Goal: Transaction & Acquisition: Purchase product/service

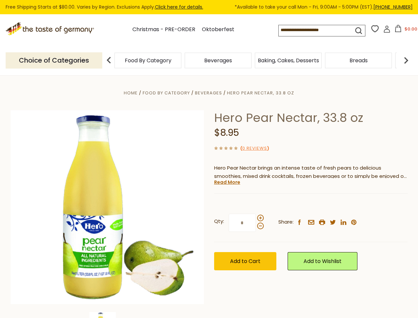
click at [209, 159] on div "Home Food By Category [GEOGRAPHIC_DATA] Hero Pear Nectar, 33.8 oz Hero Pear Nec…" at bounding box center [209, 216] width 407 height 255
click at [405, 30] on button "$0.00" at bounding box center [406, 30] width 28 height 10
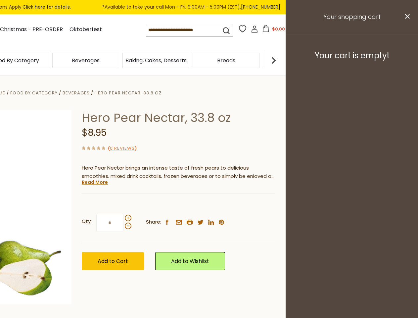
click at [121, 60] on div "Beverages" at bounding box center [86, 61] width 70 height 16
click at [49, 60] on div "Beverages" at bounding box center [15, 61] width 67 height 16
click at [406, 60] on h3 "Your cart is empty!" at bounding box center [352, 56] width 116 height 10
click at [209, 197] on div "Hero Pear Nectar, 33.8 oz $8.95 ( 0 Reviews ) Hero Pear Nectar brings an intens…" at bounding box center [179, 197] width 194 height 175
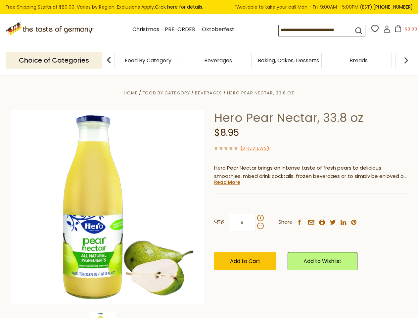
click at [107, 315] on div "Home Food By Category [GEOGRAPHIC_DATA] Hero Pear Nectar, 33.8 oz Hero Pear Nec…" at bounding box center [209, 216] width 407 height 255
click at [227, 182] on link "Read More" at bounding box center [227, 182] width 26 height 7
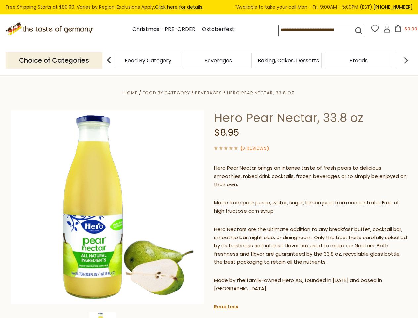
click at [260, 225] on p "Hero Nectars are the ultimate addition to any breakfast buffet, cocktail bar, s…" at bounding box center [311, 245] width 194 height 41
